Goal: Transaction & Acquisition: Purchase product/service

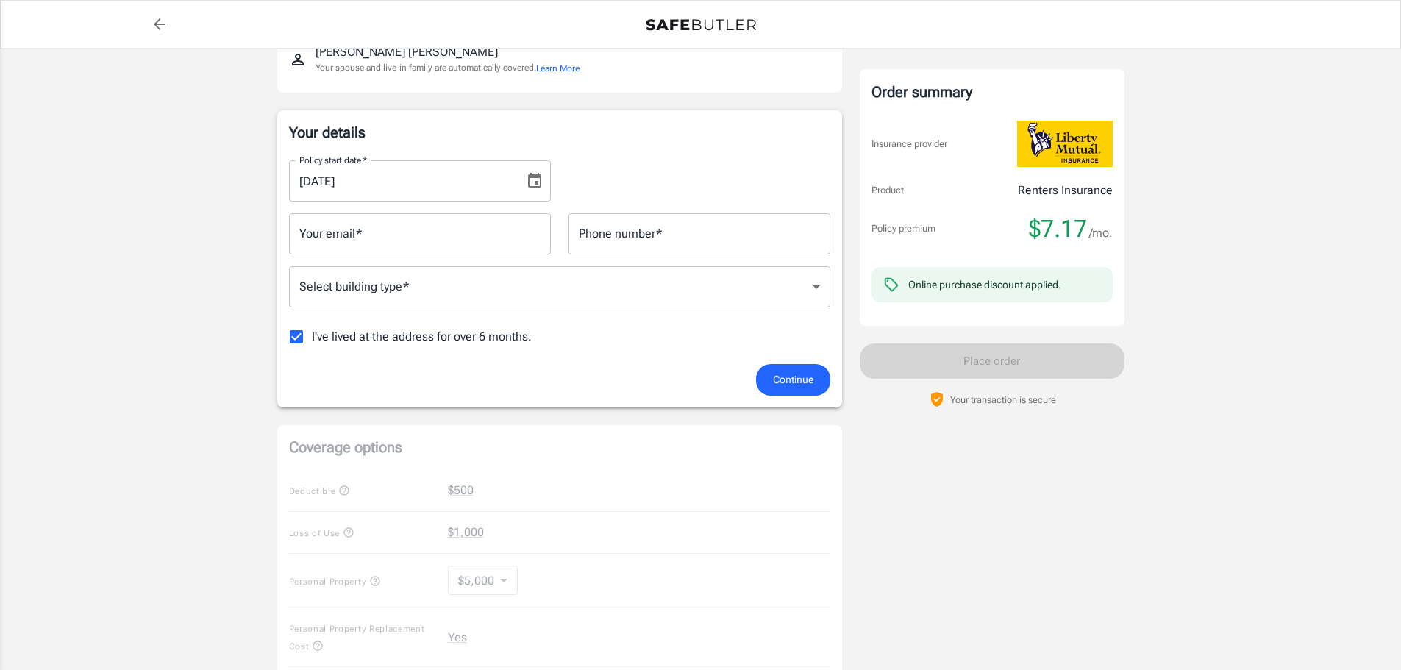
scroll to position [147, 0]
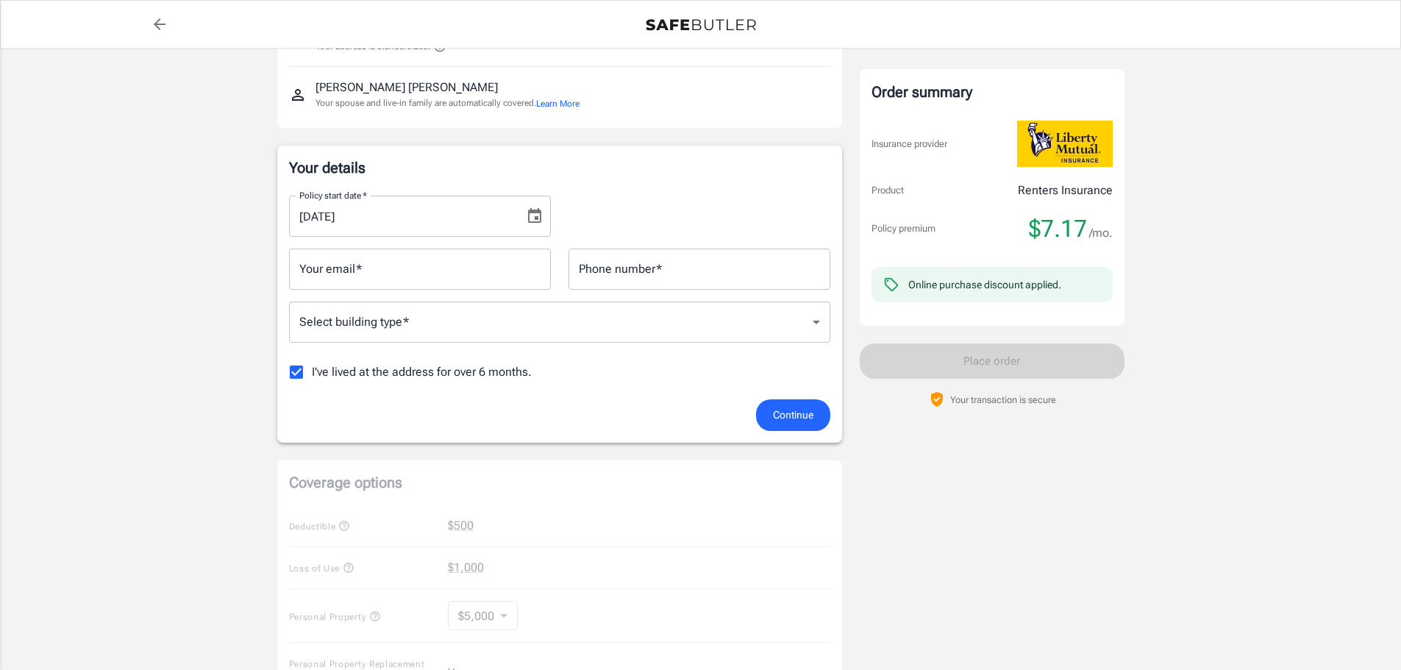
click at [537, 215] on icon "Choose date, selected date is Sep 5, 2025" at bounding box center [535, 216] width 18 height 18
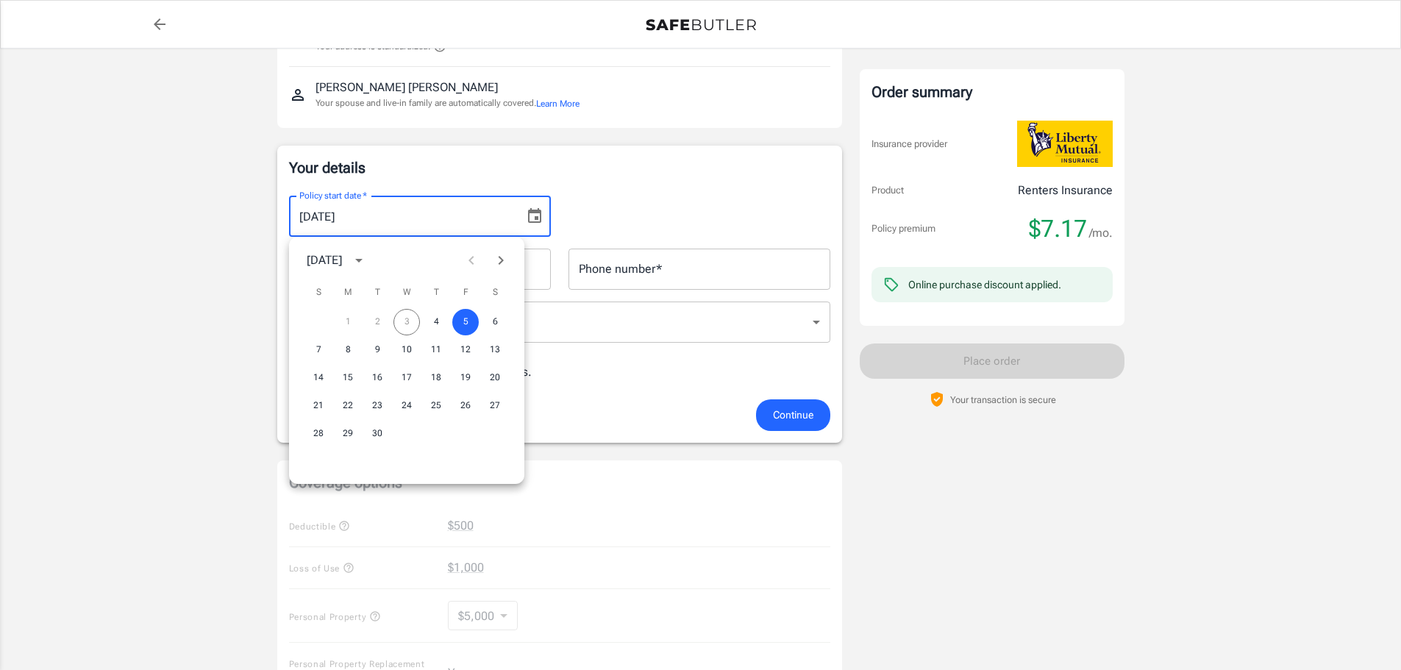
click at [499, 265] on icon "Next month" at bounding box center [501, 260] width 18 height 18
click at [376, 350] on button "7" at bounding box center [377, 350] width 26 height 26
type input "[DATE]"
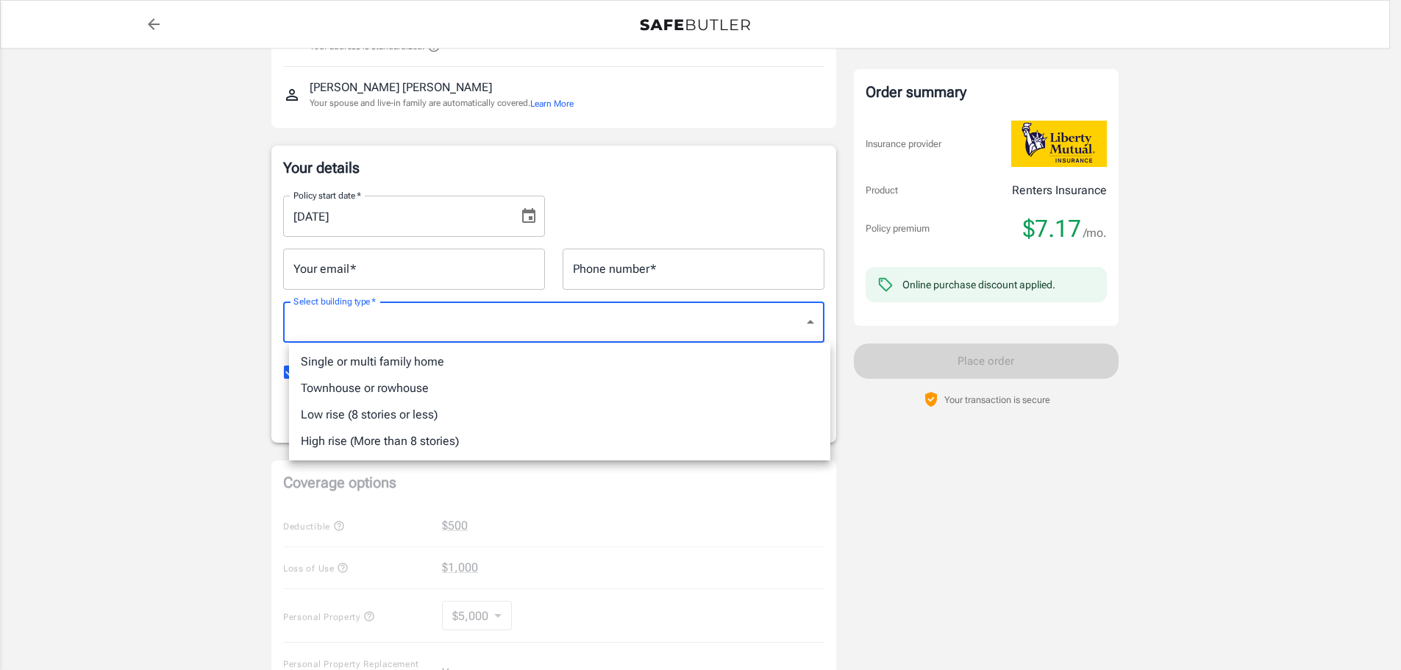
click at [491, 326] on body "Policy premium $ 7.17 /mo Liberty Mutual Renters Insurance [STREET_ADDRESS] You…" at bounding box center [700, 548] width 1401 height 1390
click at [413, 418] on li "Low rise (8 stories or less)" at bounding box center [559, 414] width 541 height 26
type input "lowrise"
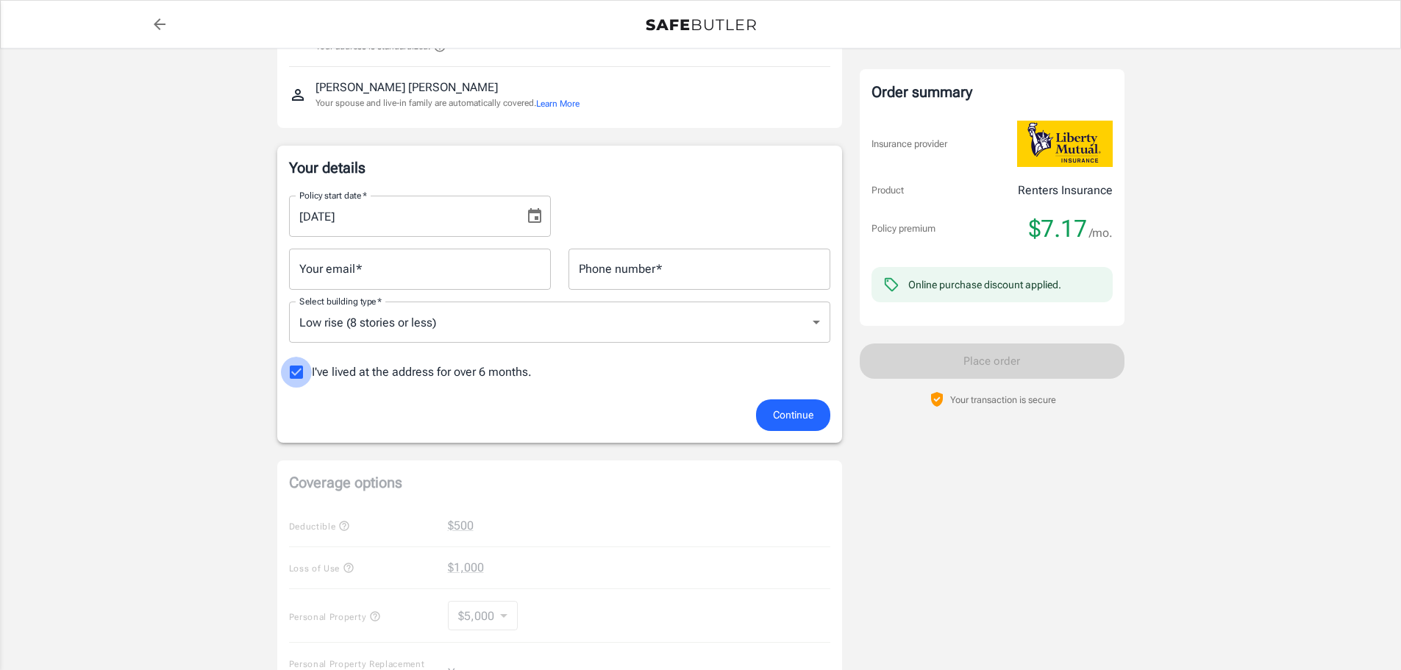
click at [297, 373] on input "I've lived at the address for over 6 months." at bounding box center [296, 372] width 31 height 31
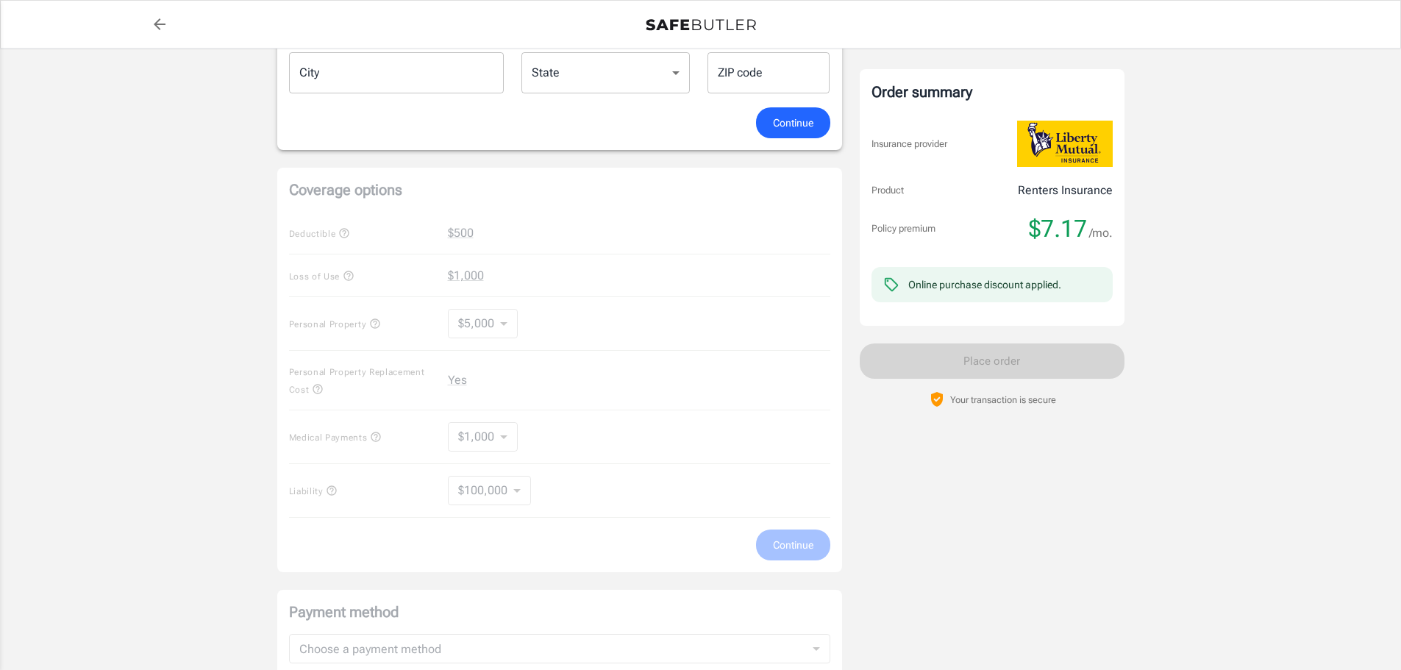
scroll to position [662, 0]
checkbox input "true"
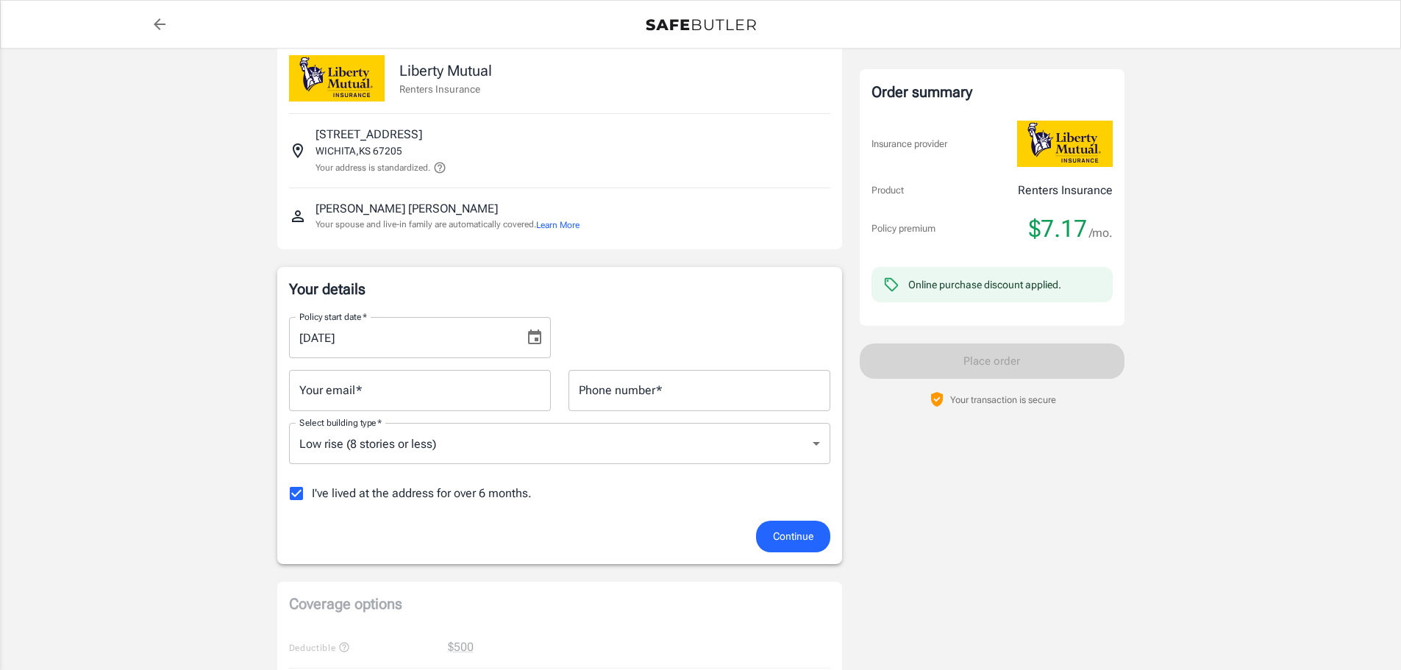
scroll to position [0, 0]
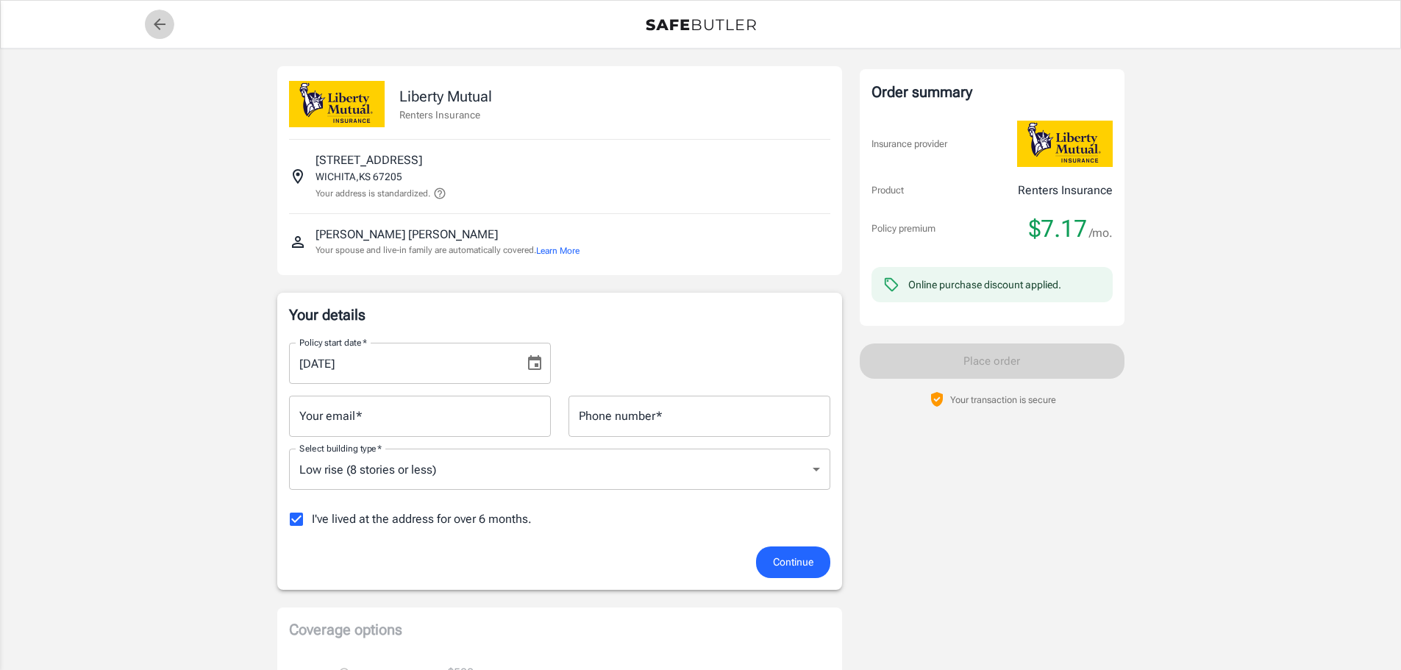
click at [164, 27] on icon "back to quotes" at bounding box center [160, 24] width 18 height 18
